Goal: Use online tool/utility: Utilize a website feature to perform a specific function

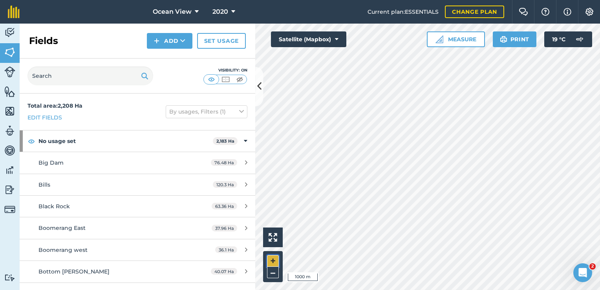
click at [272, 258] on button "+" at bounding box center [273, 261] width 12 height 12
click at [467, 36] on button "Measure" at bounding box center [456, 39] width 58 height 16
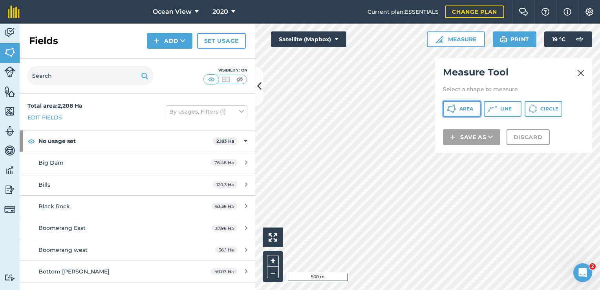
click at [460, 106] on span "Area" at bounding box center [466, 109] width 14 height 6
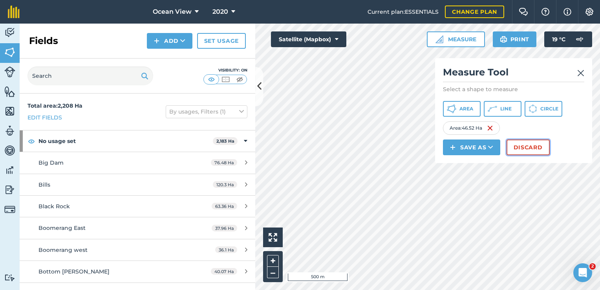
click at [522, 146] on button "Discard" at bounding box center [527, 147] width 43 height 16
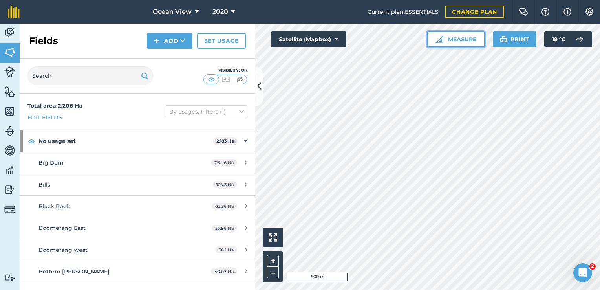
click at [479, 38] on button "Measure" at bounding box center [456, 39] width 58 height 16
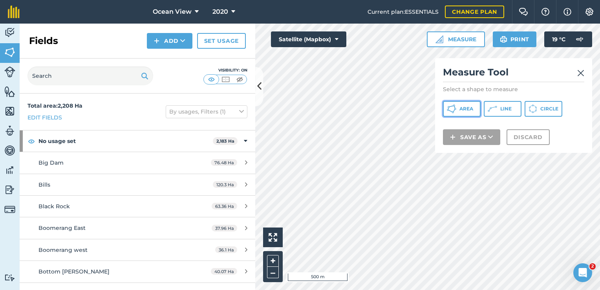
click at [468, 111] on span "Area" at bounding box center [466, 109] width 14 height 6
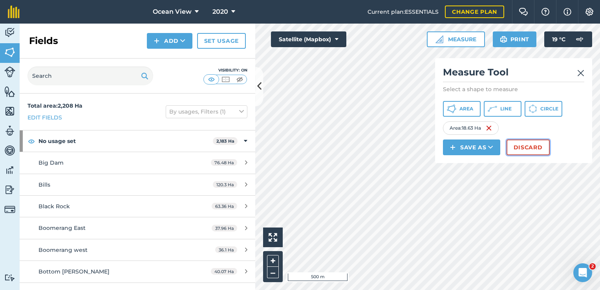
click at [530, 147] on button "Discard" at bounding box center [527, 147] width 43 height 16
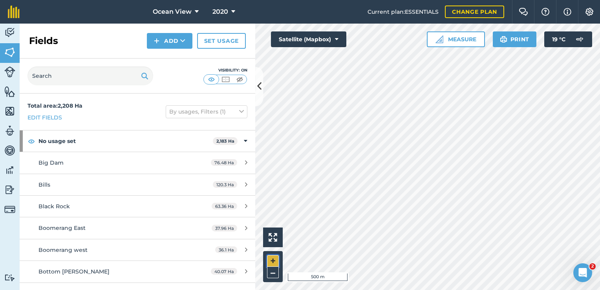
click at [270, 261] on button "+" at bounding box center [273, 261] width 12 height 12
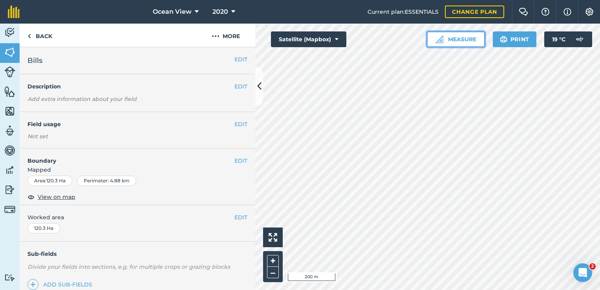
click at [457, 39] on button "Measure" at bounding box center [456, 39] width 58 height 16
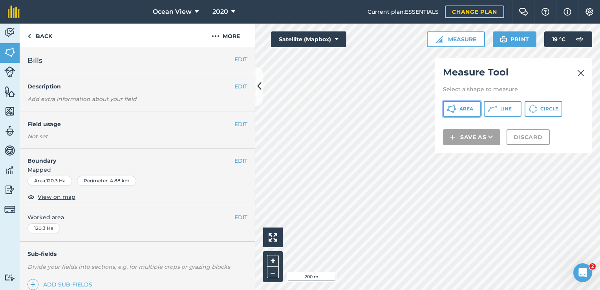
click at [460, 107] on span "Area" at bounding box center [466, 109] width 14 height 6
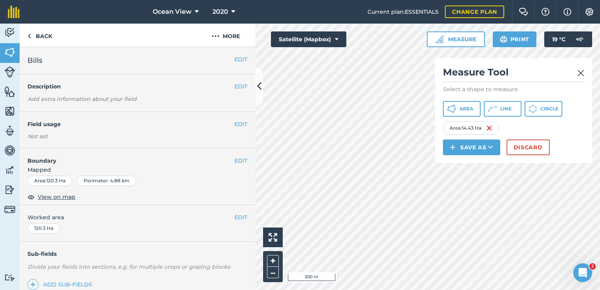
click at [581, 71] on img at bounding box center [580, 72] width 7 height 9
